Goal: Check status: Check status

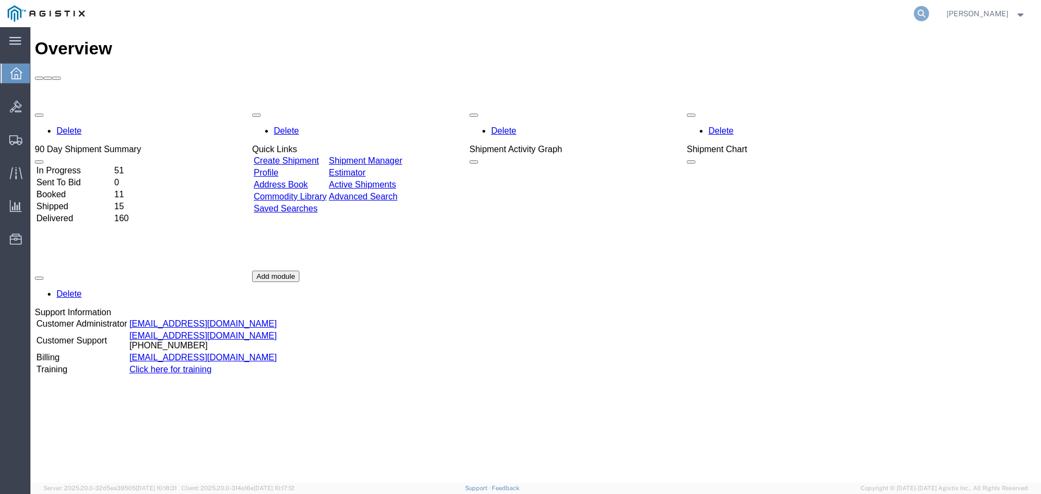
click at [929, 9] on icon at bounding box center [921, 13] width 15 height 15
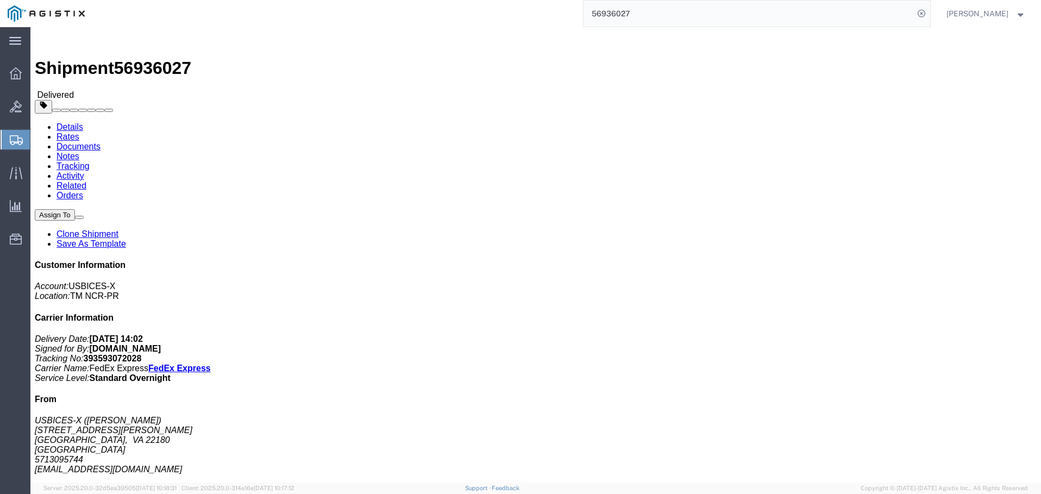
click div "Cisco 8851 Phone Pieces: 1.00 Each Total value: 528.25 USD SKU: CP-8851NR-K9++=…"
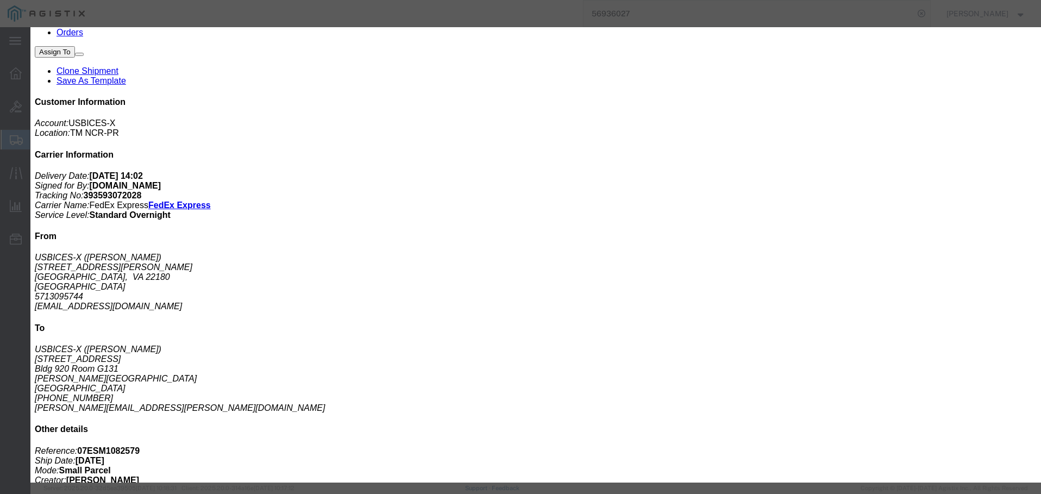
scroll to position [163, 0]
click icon "button"
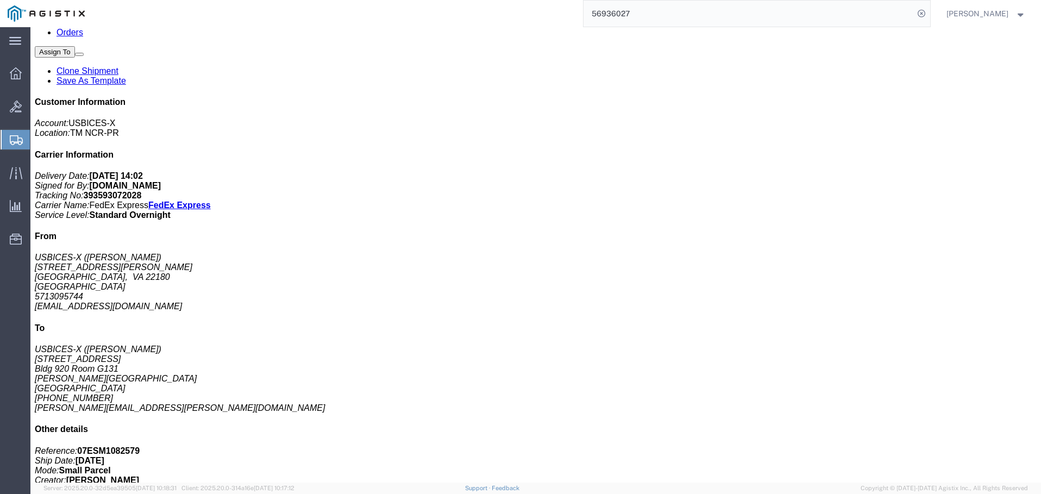
click at [783, 10] on input "56936027" at bounding box center [748, 14] width 330 height 26
type input "56936459"
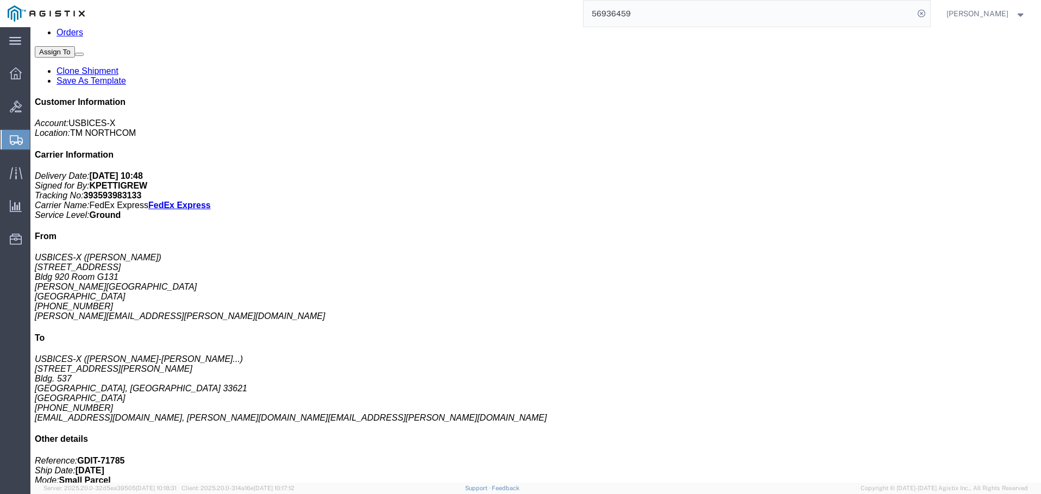
click p "Total value: 561.83 USD"
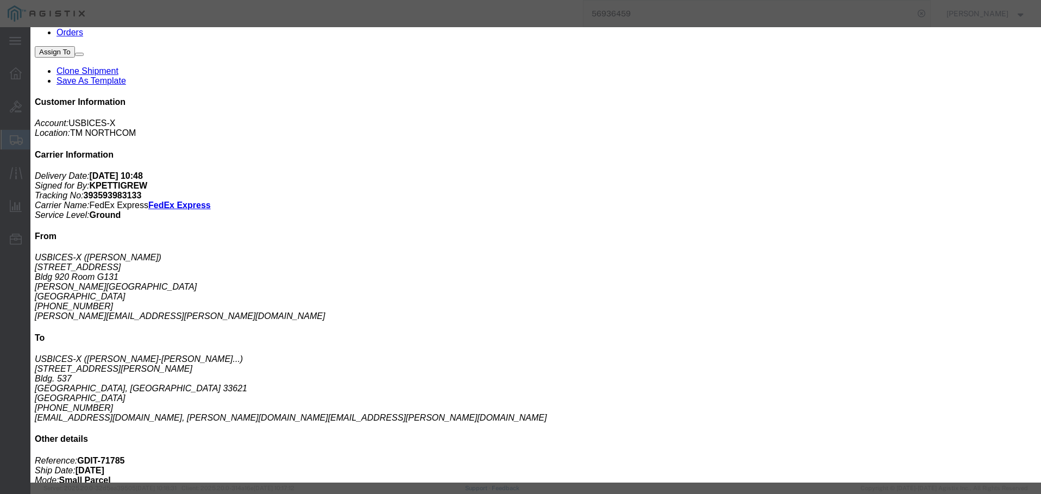
scroll to position [109, 0]
